Goal: Task Accomplishment & Management: Manage account settings

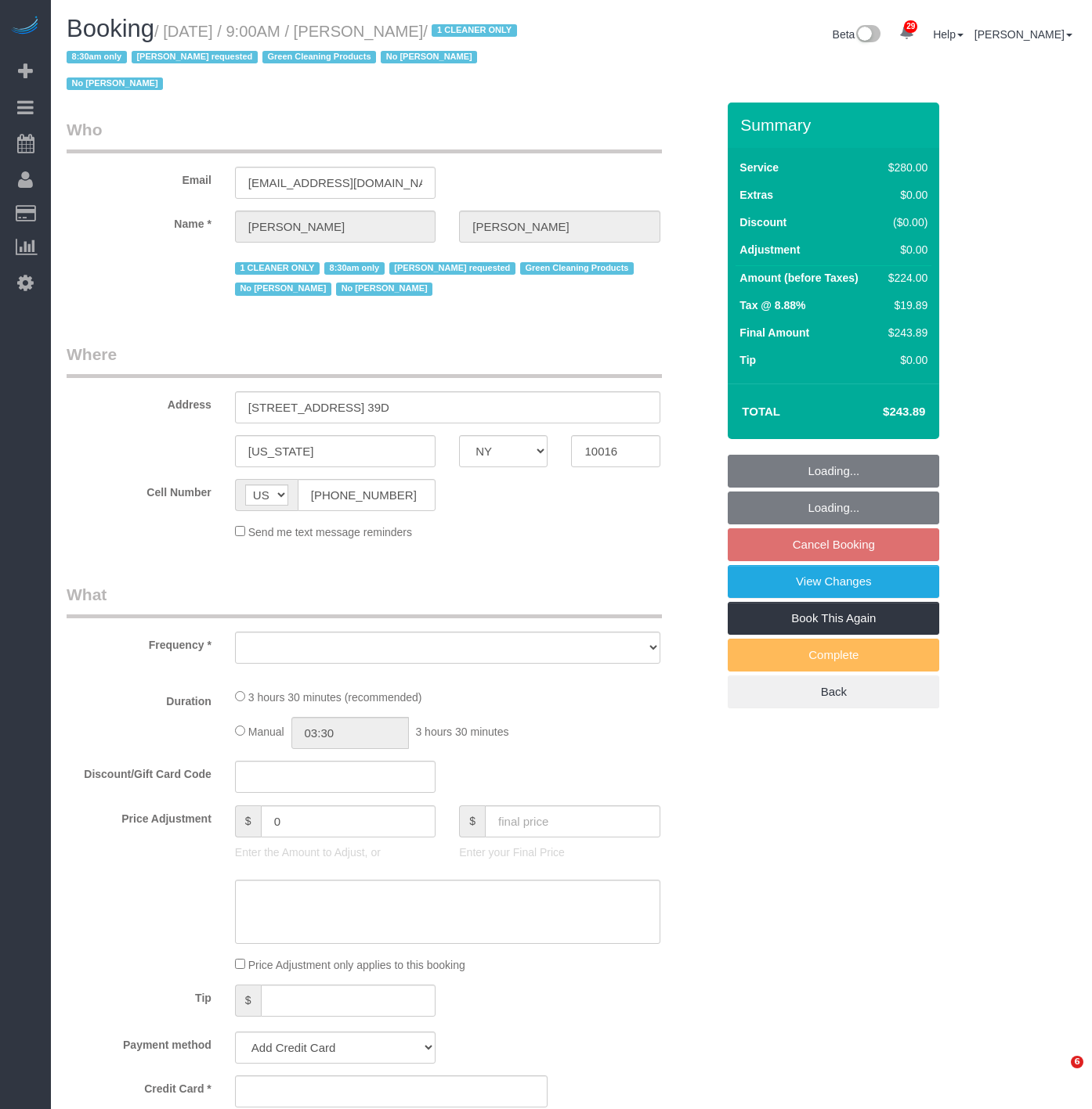
select select "NY"
select select "210"
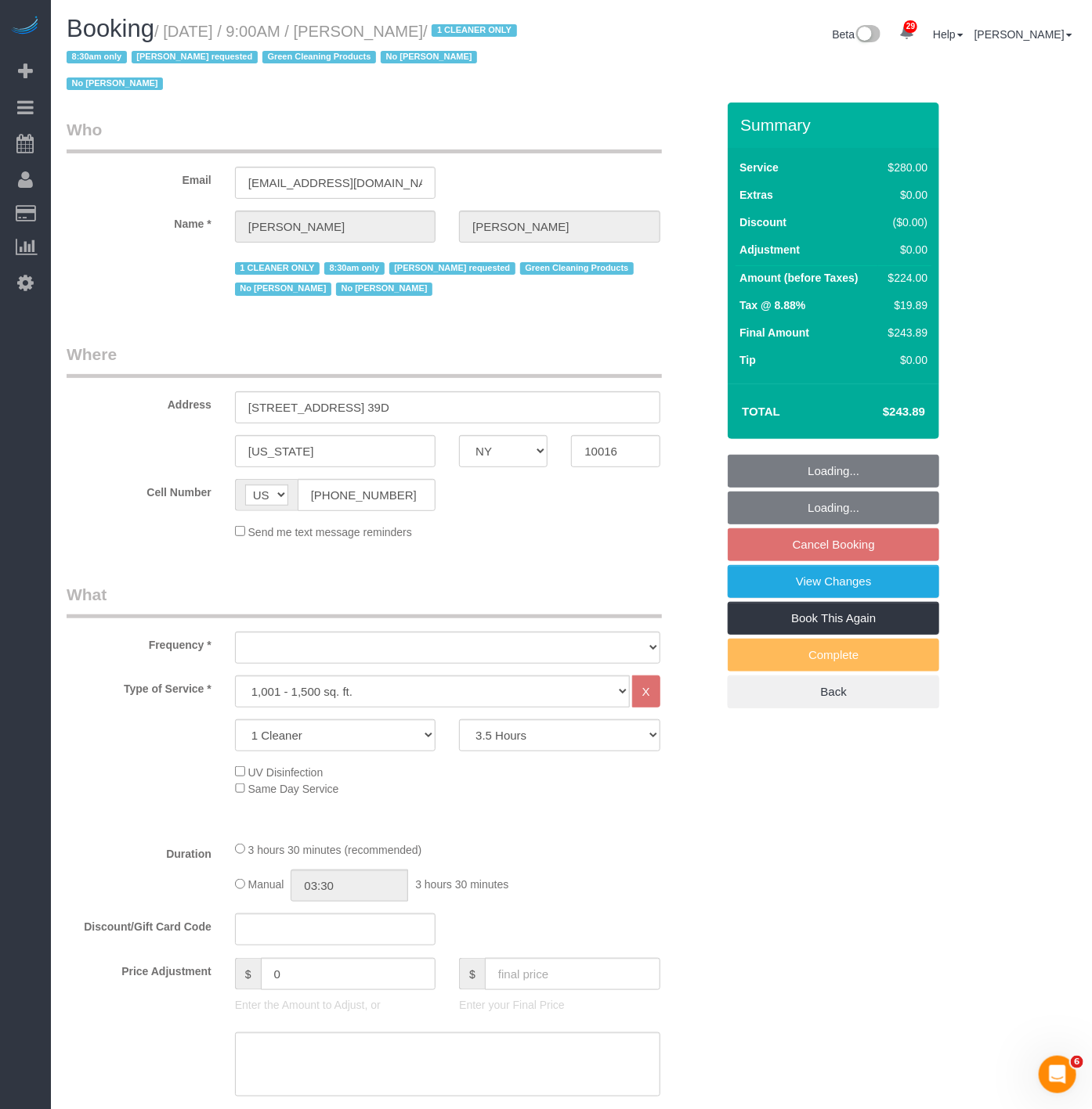
scroll to position [2131, 1092]
select select "spot2"
select select "object:3847"
select select "string:stripe-pm_1Pz1Rj4VGloSiKo7Opl5Xfd6"
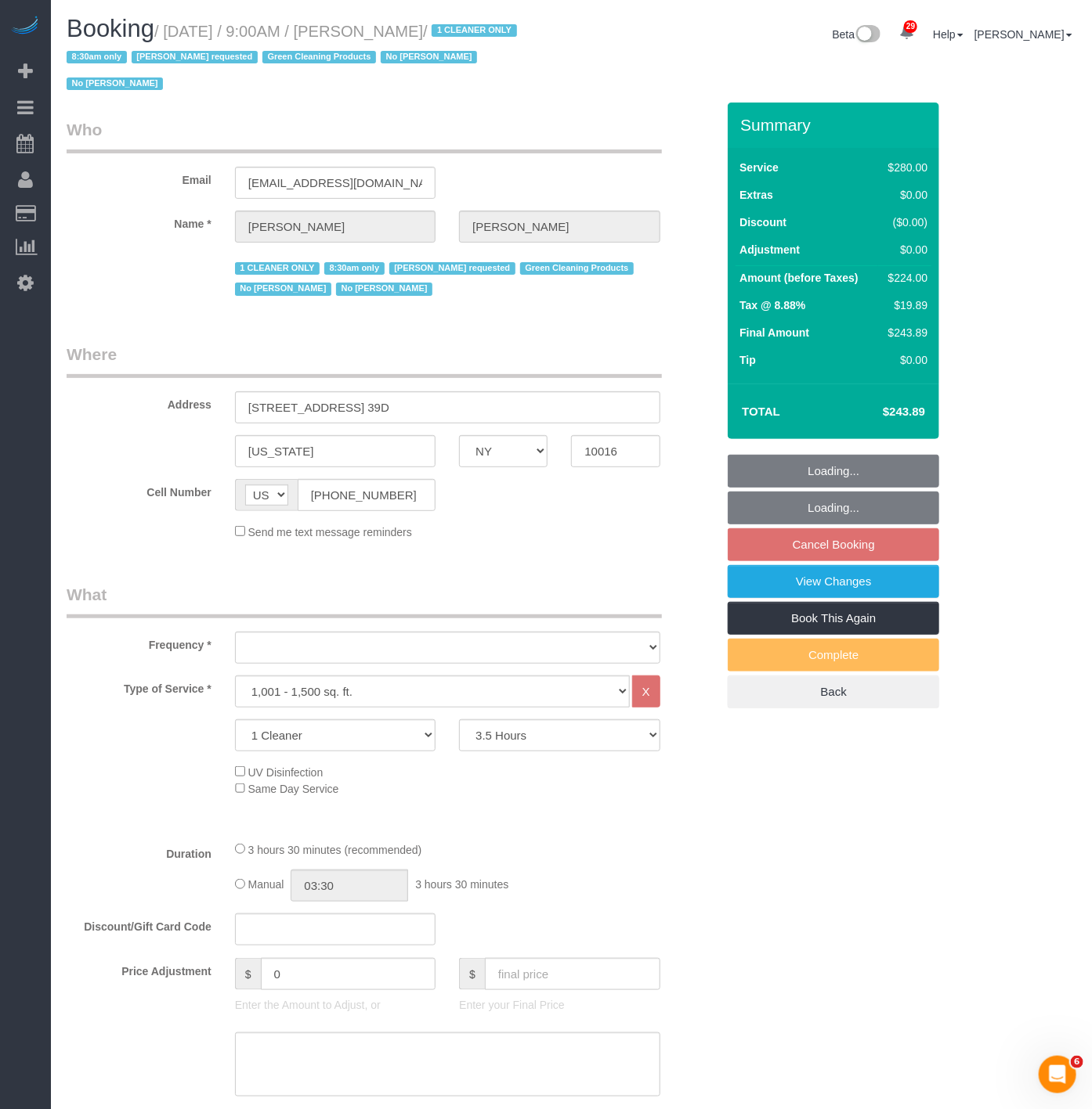
select select "number:89"
select select "number:90"
select select "number:15"
select select "number:5"
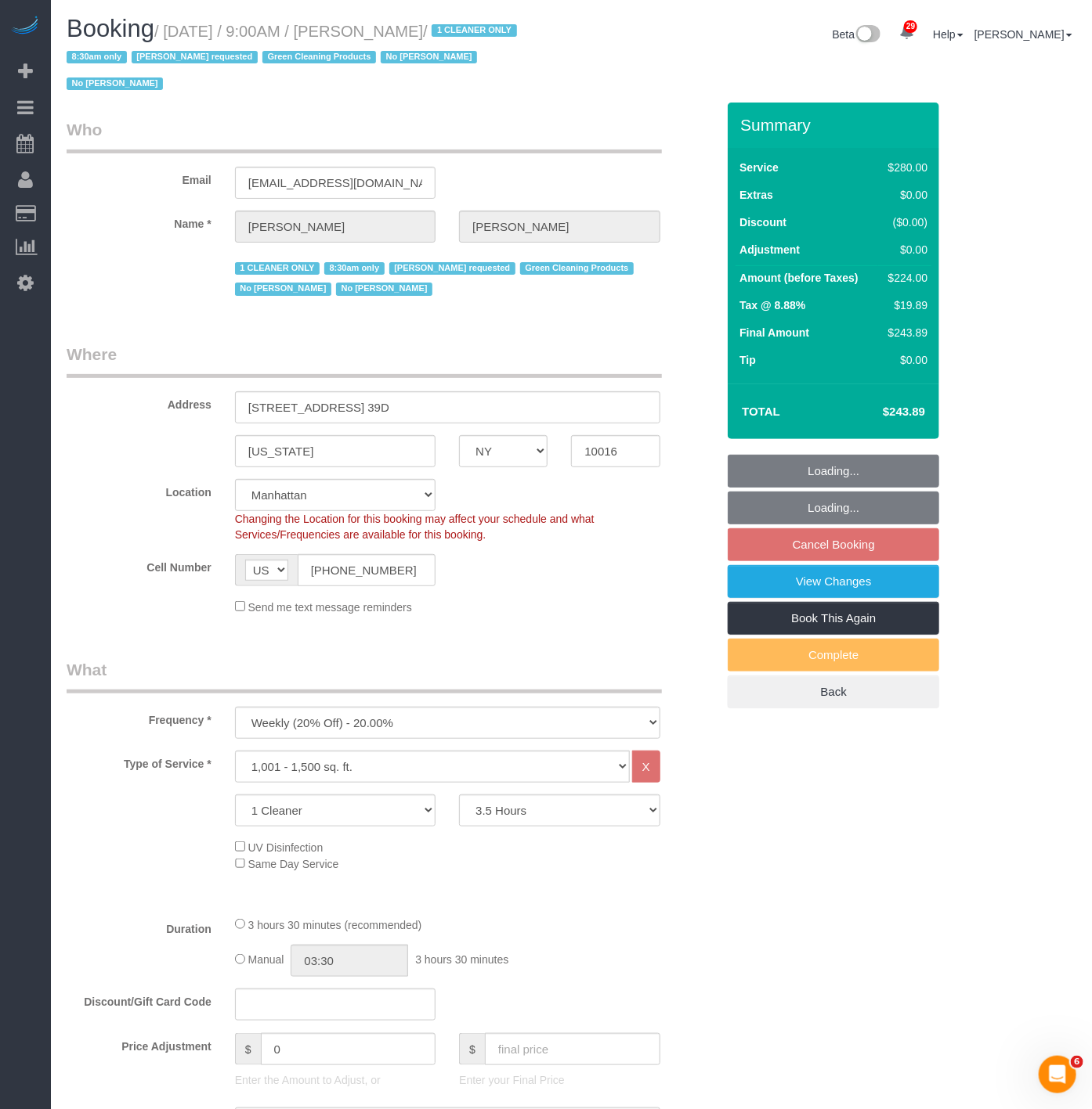
scroll to position [75731, 77215]
select select "object:4419"
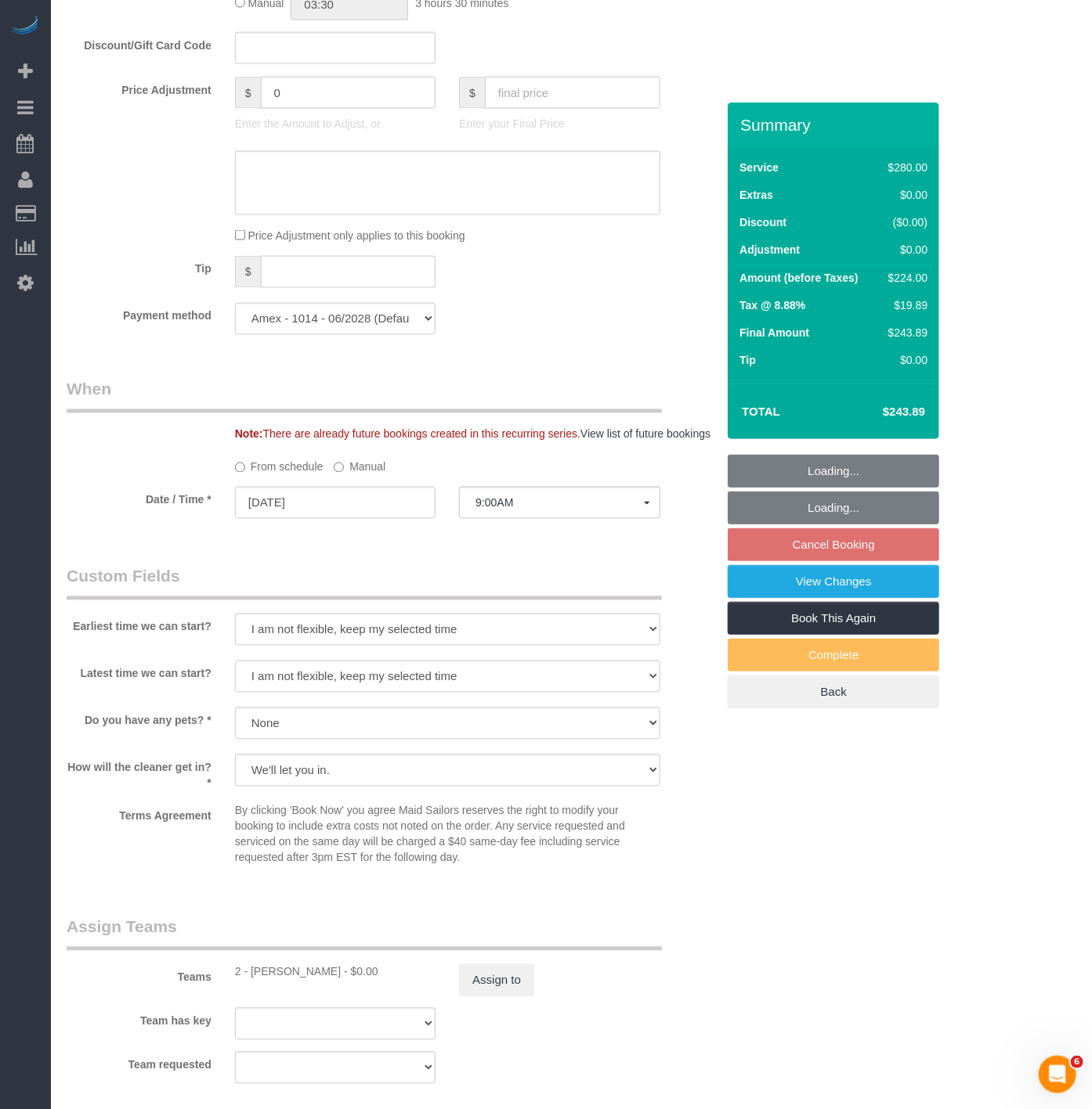
select select "spot60"
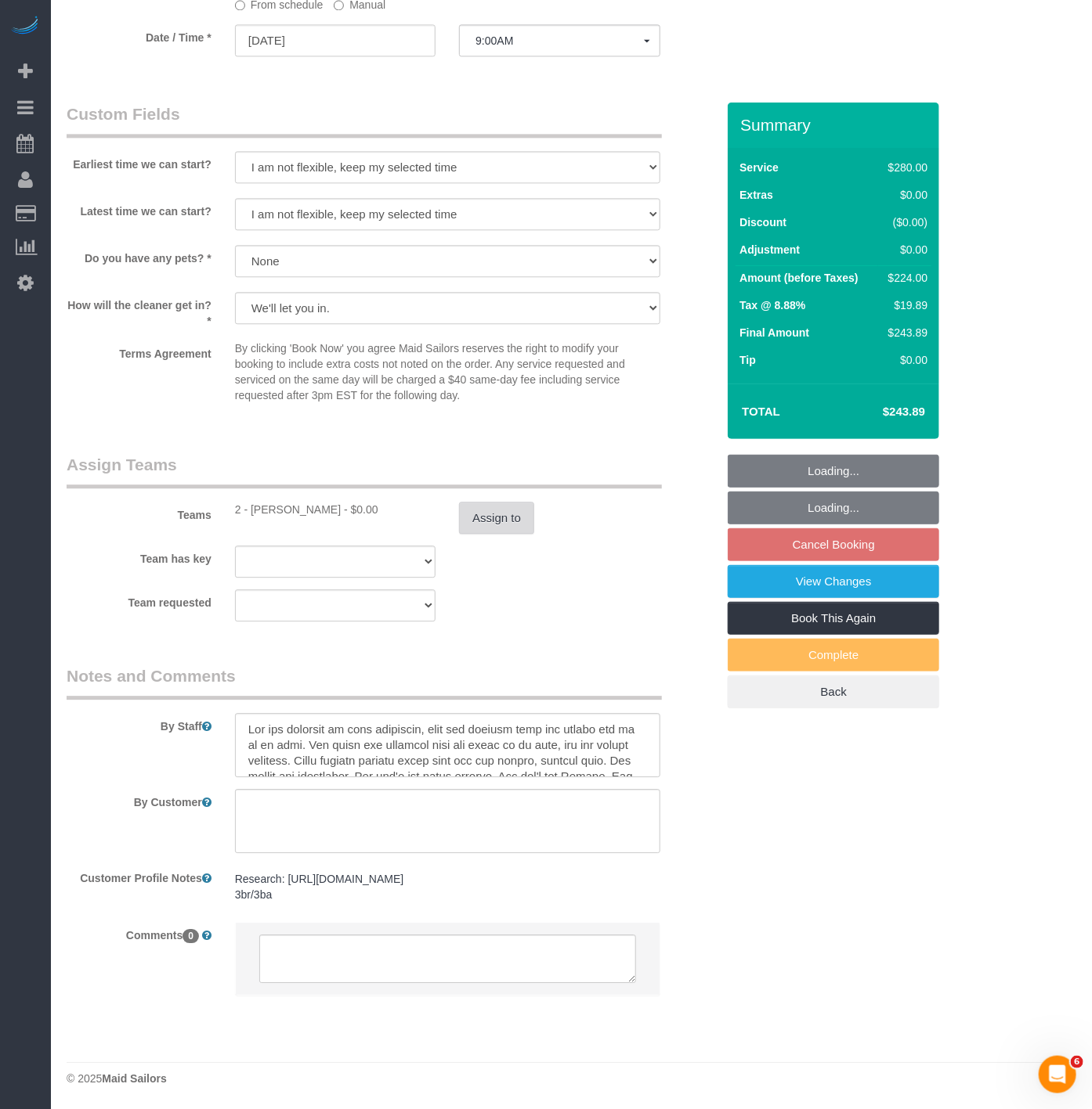
click at [487, 505] on button "Assign to" at bounding box center [496, 518] width 75 height 33
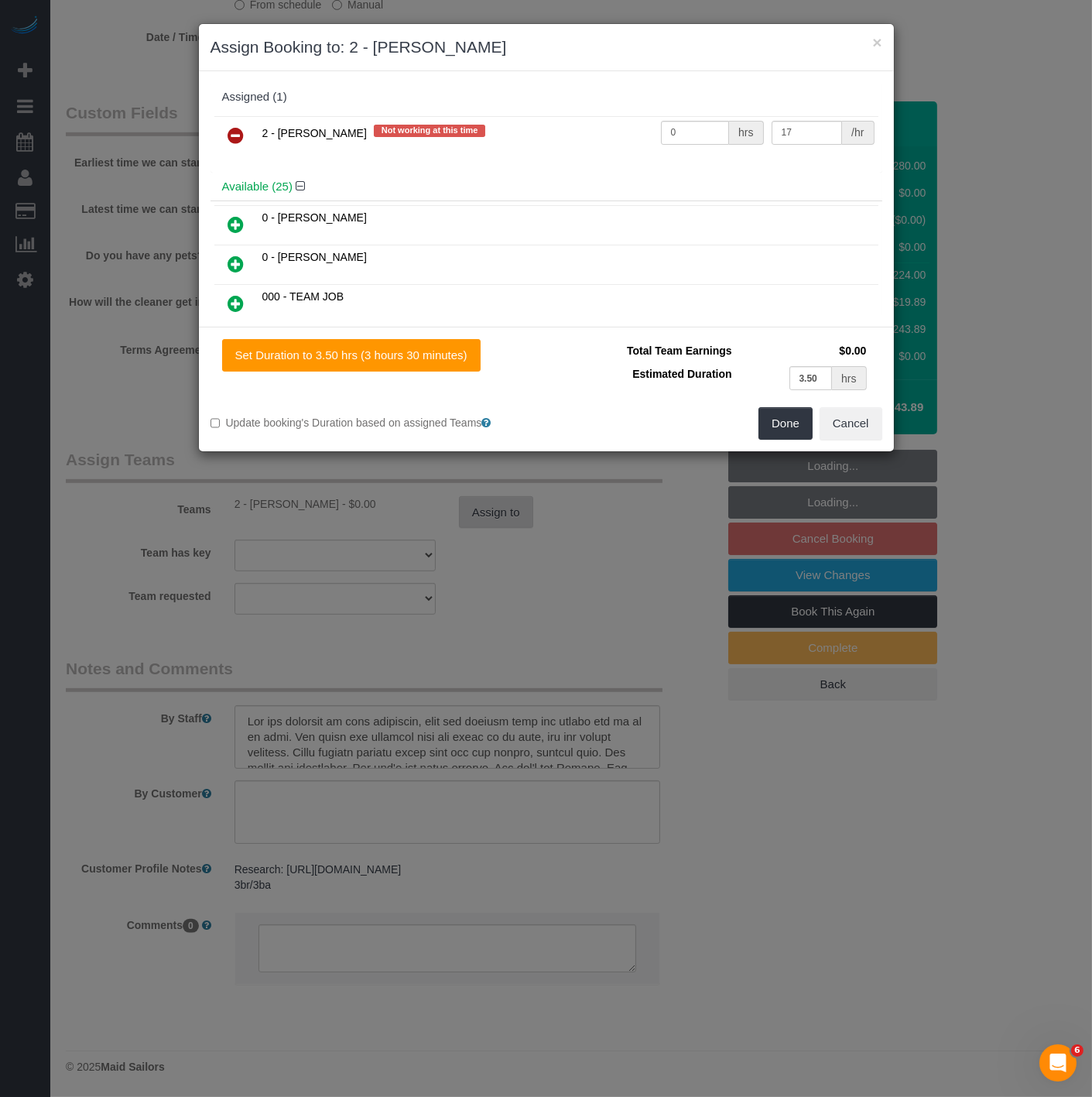
scroll to position [2509, 1092]
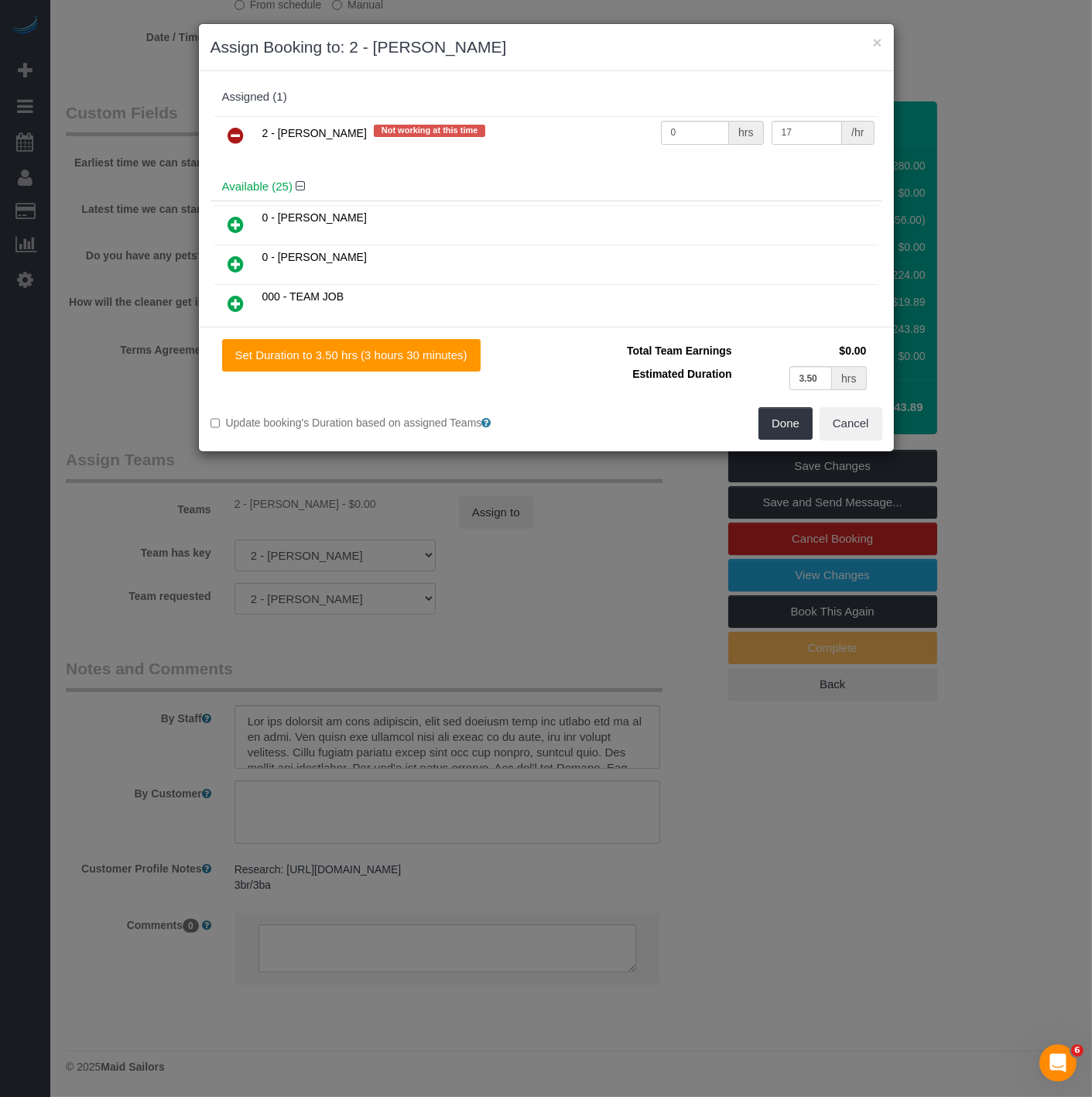
click at [237, 137] on icon at bounding box center [236, 134] width 16 height 18
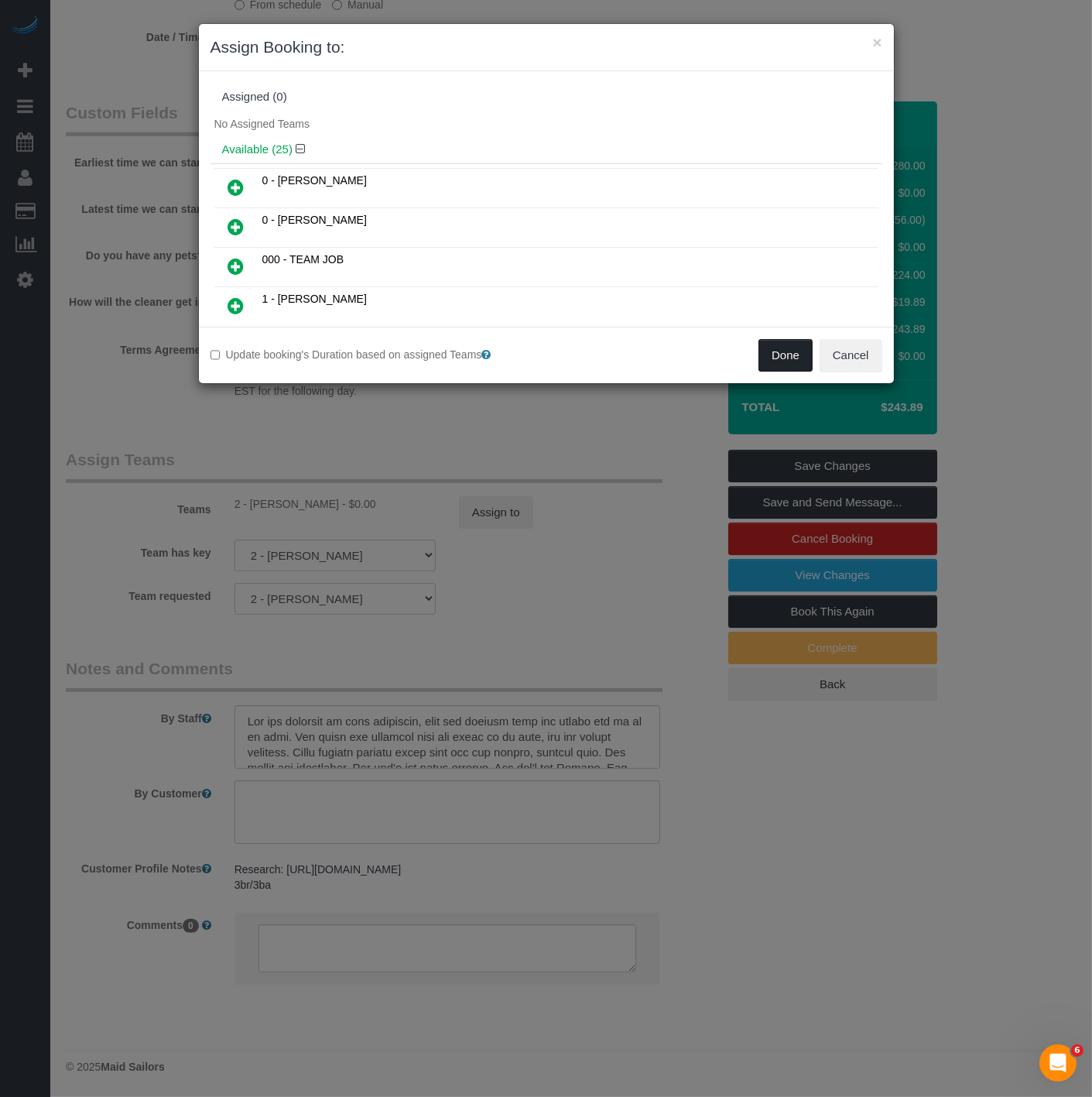
click at [758, 347] on button "Done" at bounding box center [785, 356] width 54 height 32
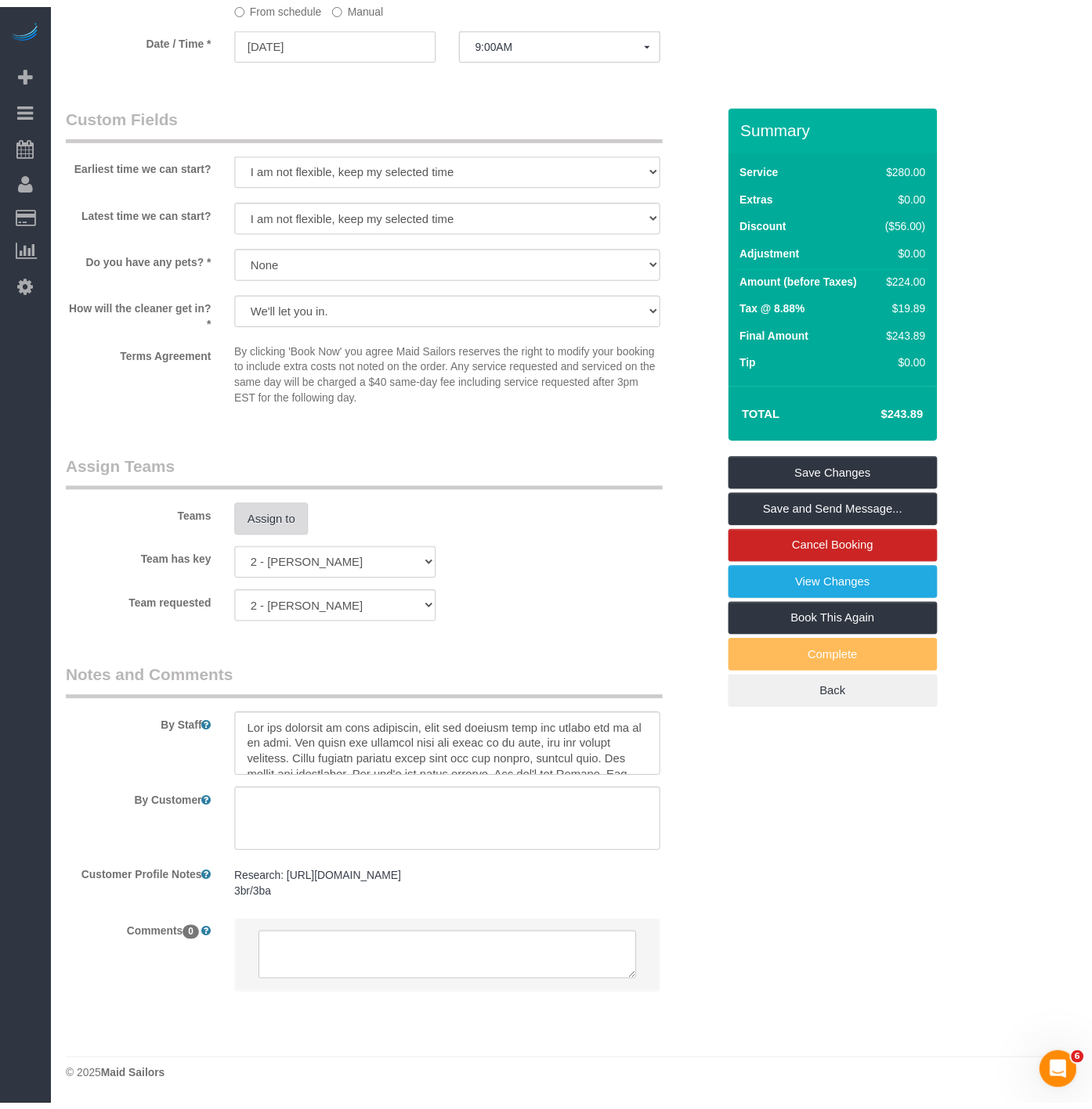
scroll to position [2552, 1092]
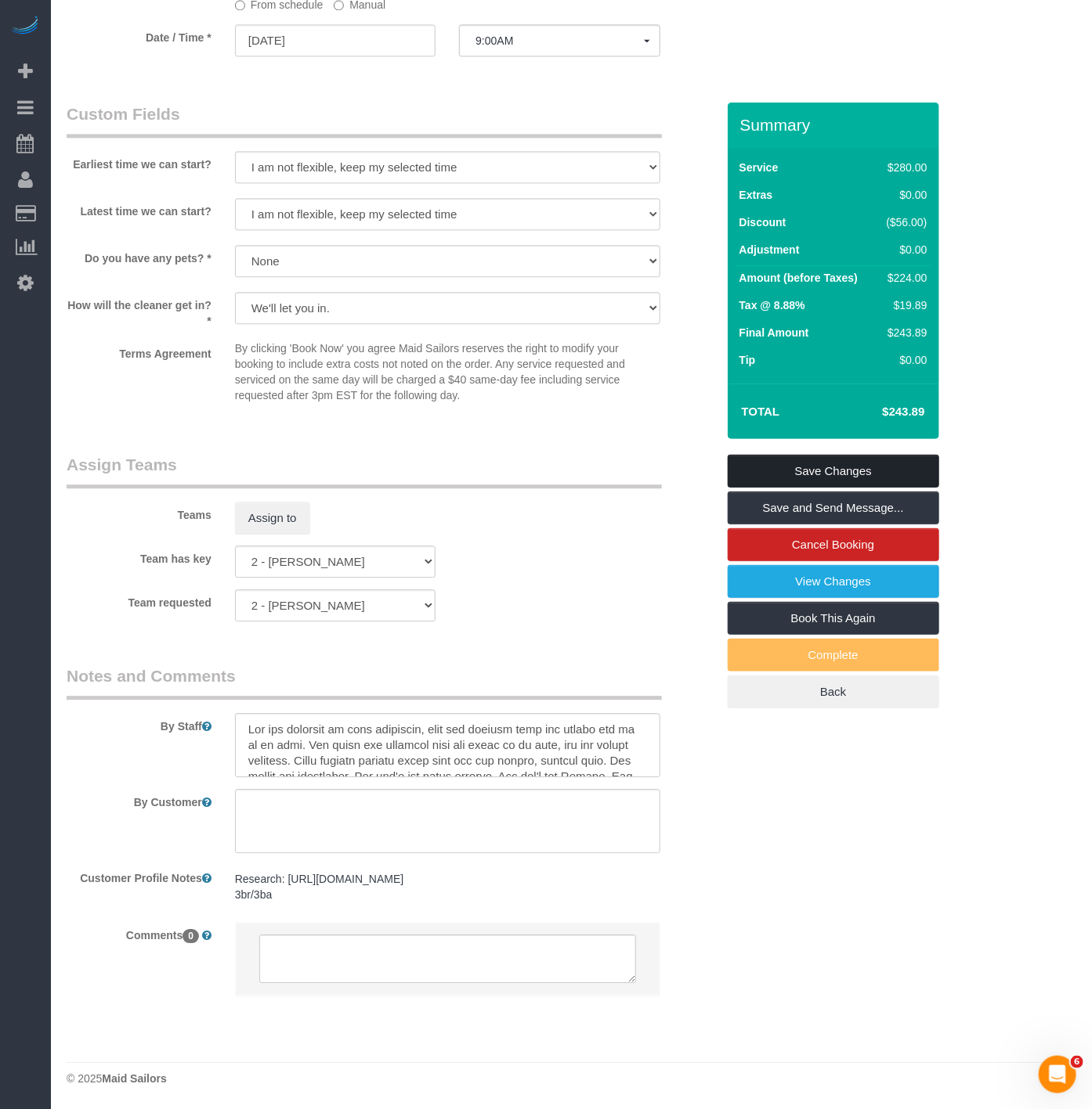
click at [799, 470] on link "Save Changes" at bounding box center [833, 471] width 211 height 33
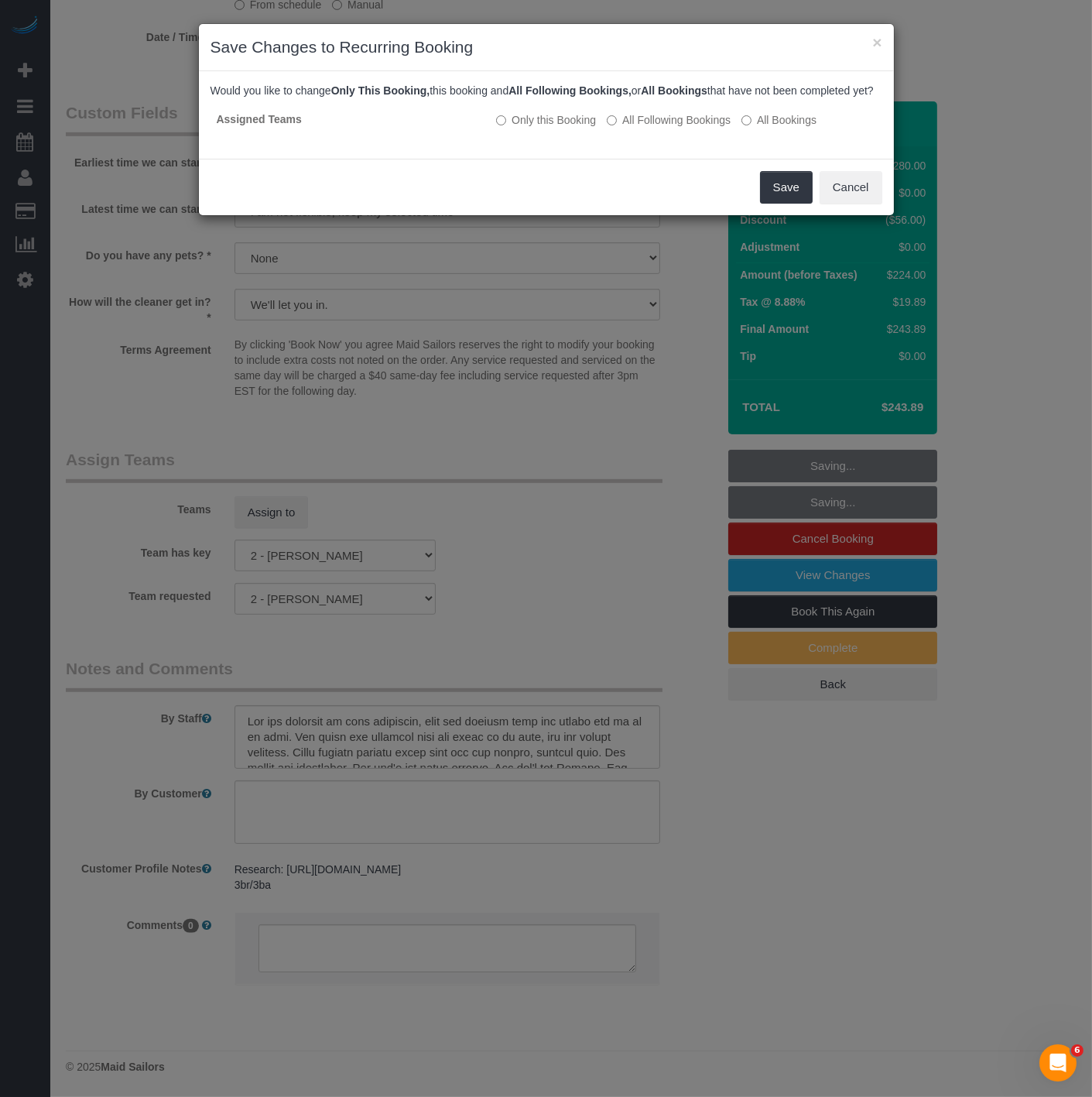
scroll to position [2509, 1092]
click at [782, 204] on button "Save" at bounding box center [786, 188] width 52 height 32
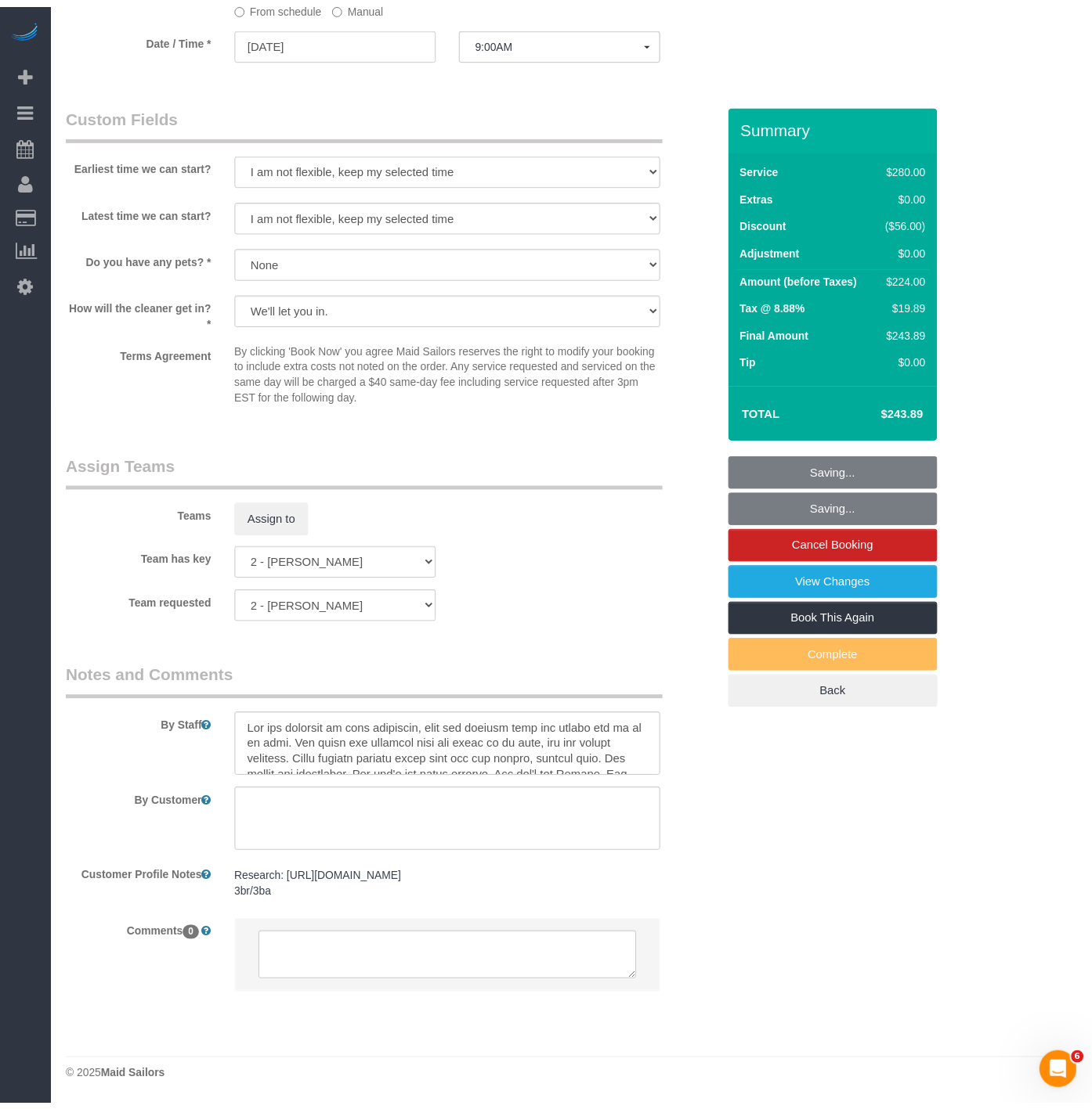
scroll to position [2552, 1092]
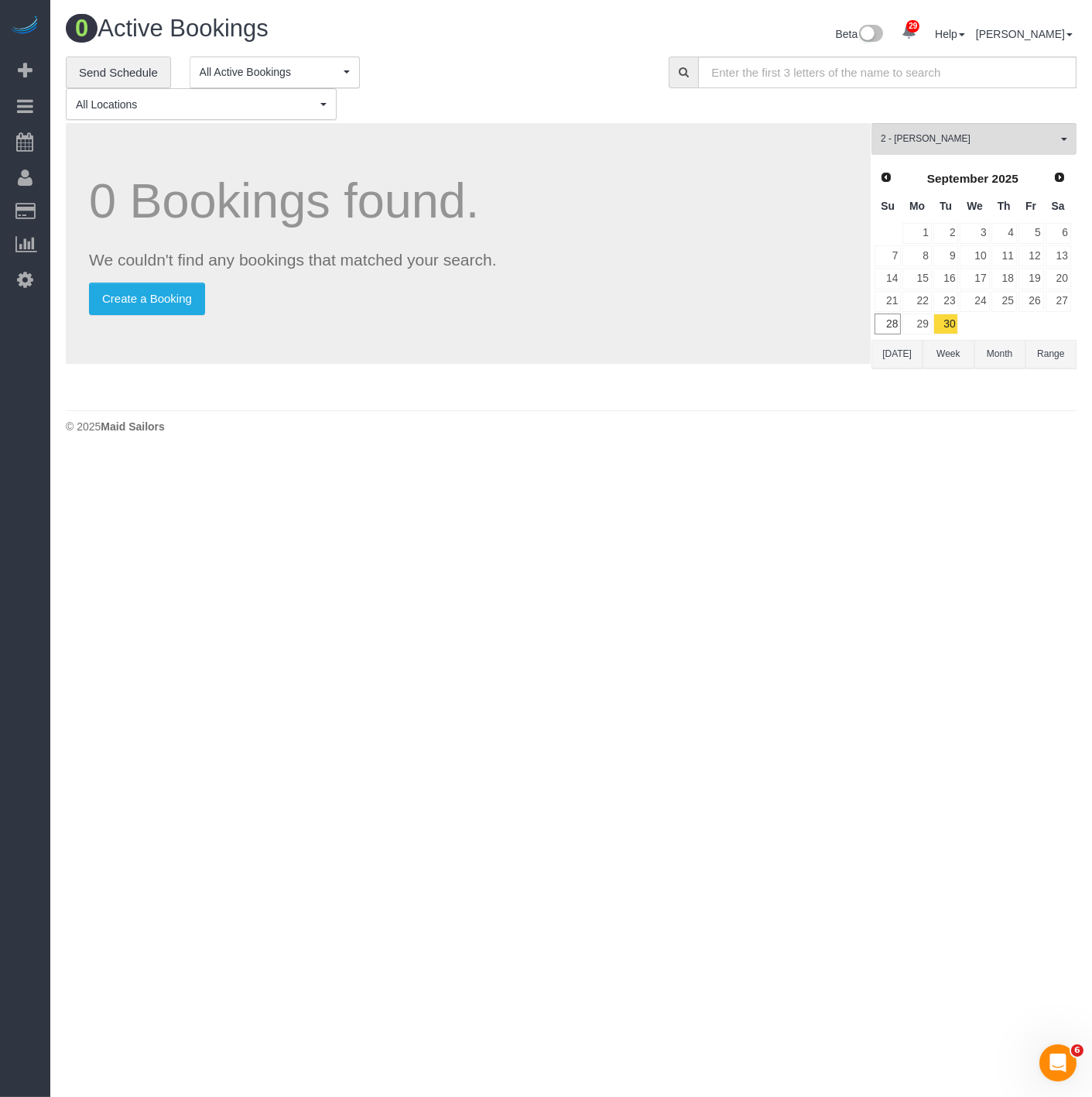
scroll to position [458, 1092]
